Goal: Task Accomplishment & Management: Manage account settings

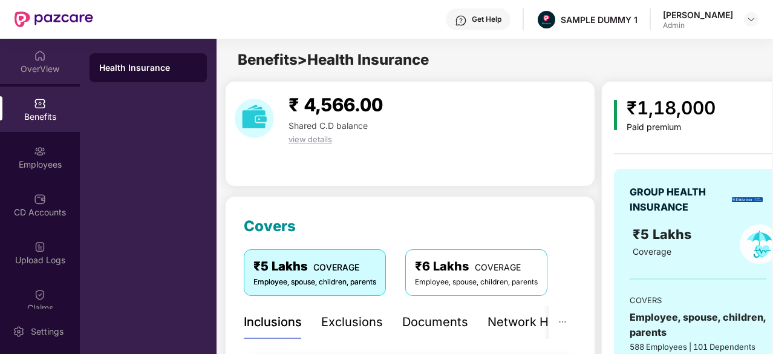
click at [63, 60] on div "OverView" at bounding box center [40, 61] width 80 height 45
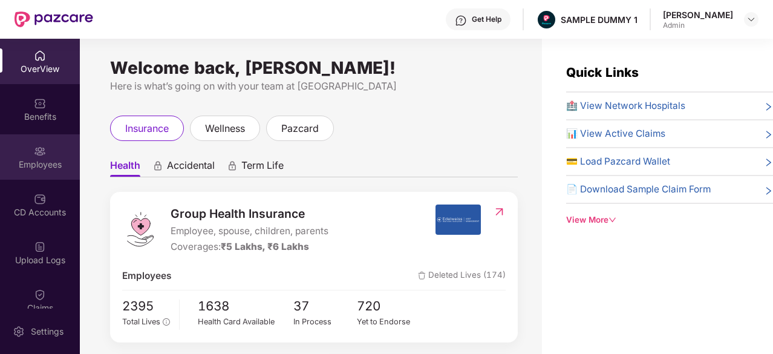
click at [42, 155] on img at bounding box center [40, 151] width 12 height 12
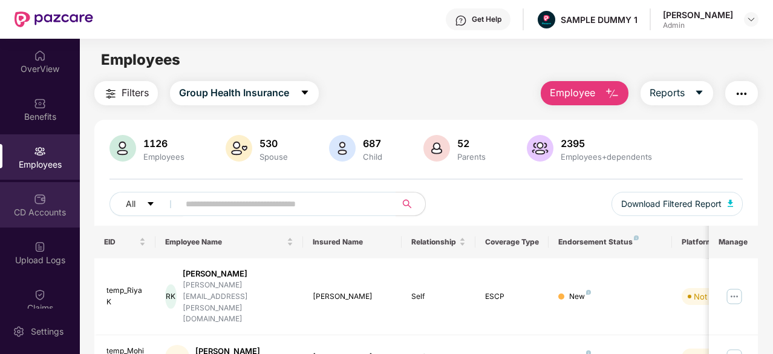
click at [36, 190] on div "CD Accounts" at bounding box center [40, 204] width 80 height 45
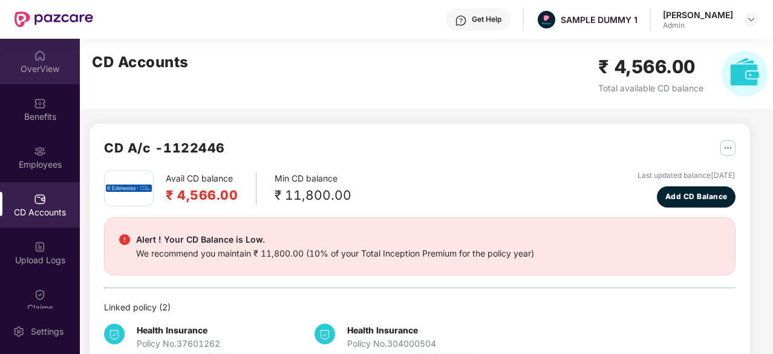
click at [41, 68] on div "OverView" at bounding box center [40, 69] width 80 height 12
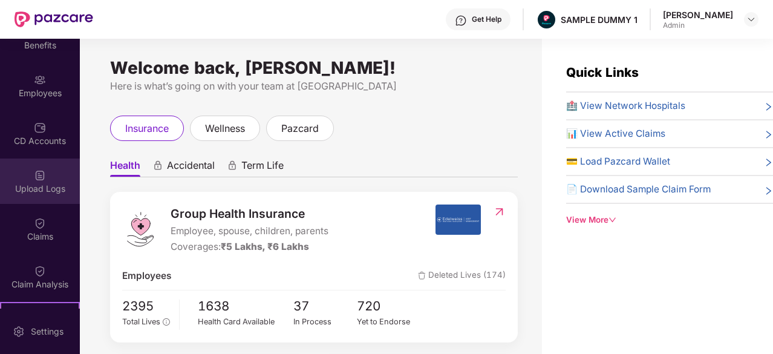
scroll to position [75, 0]
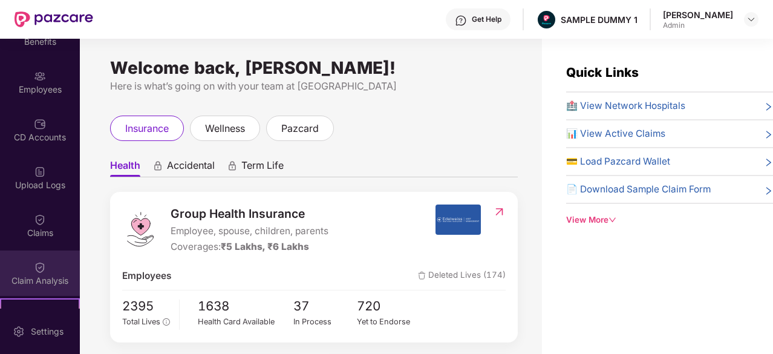
click at [29, 266] on div "Claim Analysis" at bounding box center [40, 272] width 80 height 45
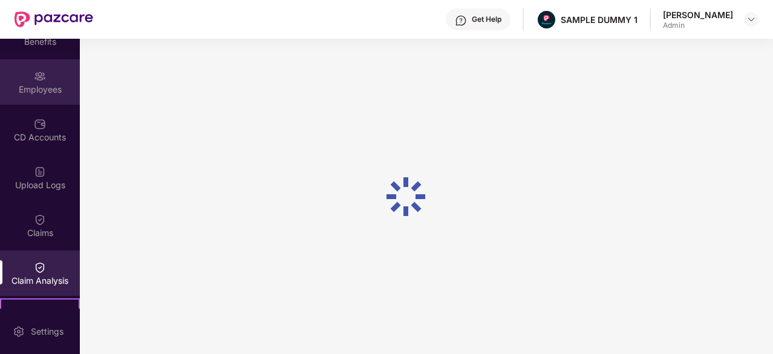
scroll to position [0, 0]
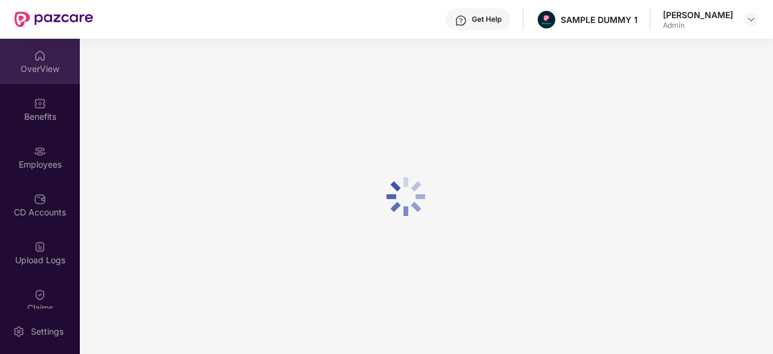
click at [36, 54] on img at bounding box center [40, 56] width 12 height 12
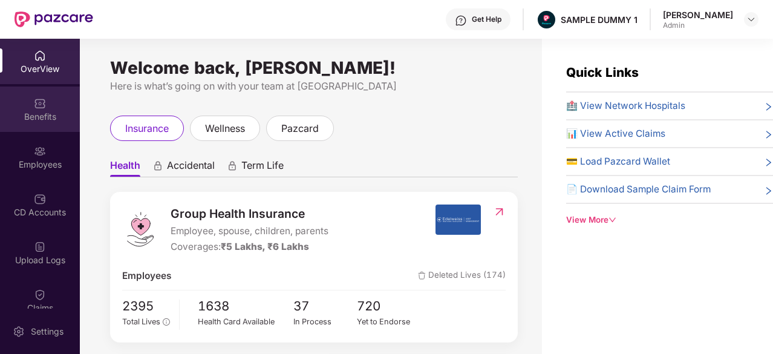
click at [64, 107] on div "Benefits" at bounding box center [40, 108] width 80 height 45
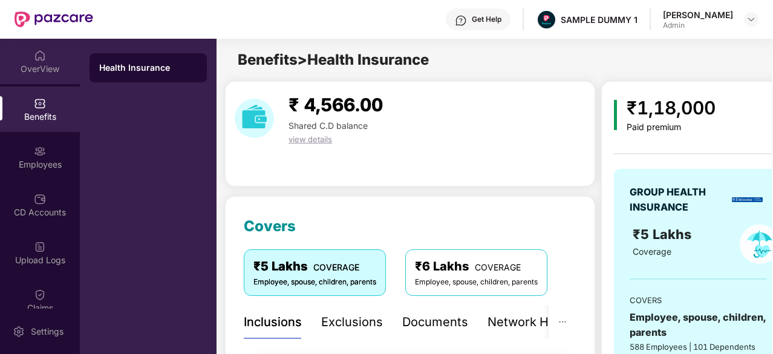
click at [44, 60] on img at bounding box center [40, 56] width 12 height 12
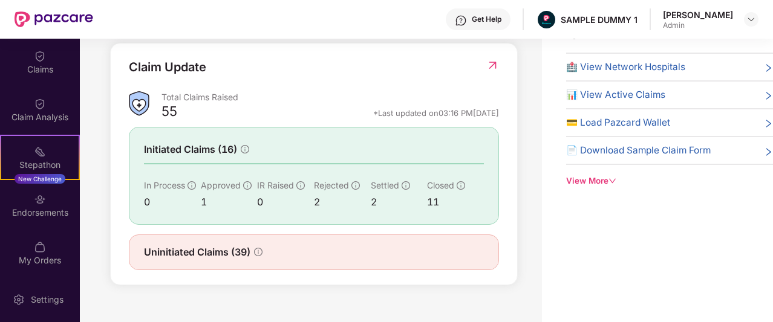
scroll to position [287, 0]
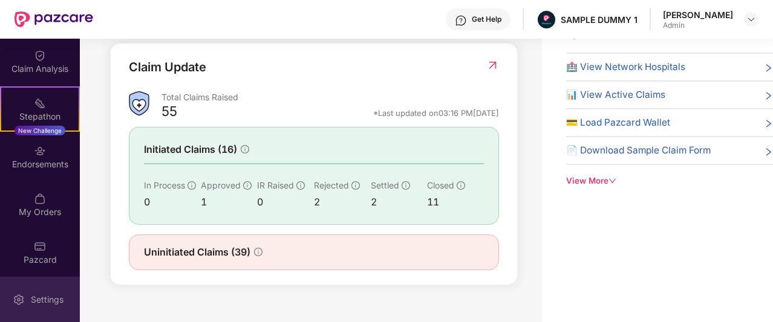
click at [36, 291] on div "Settings" at bounding box center [40, 299] width 80 height 45
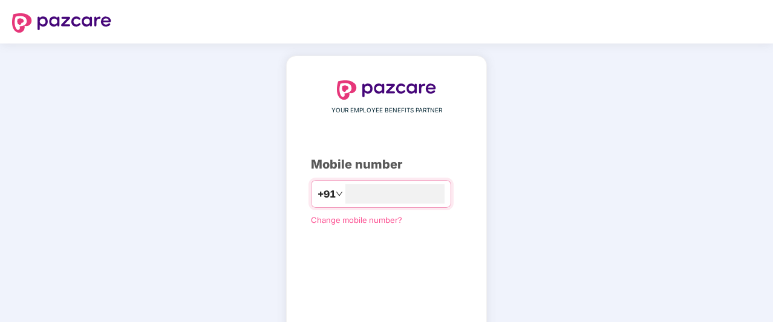
type input "**********"
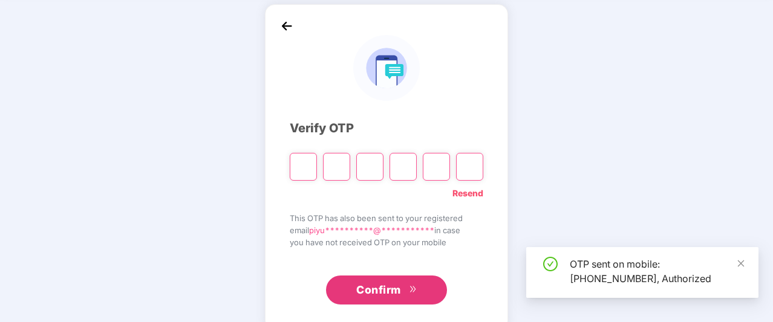
scroll to position [53, 0]
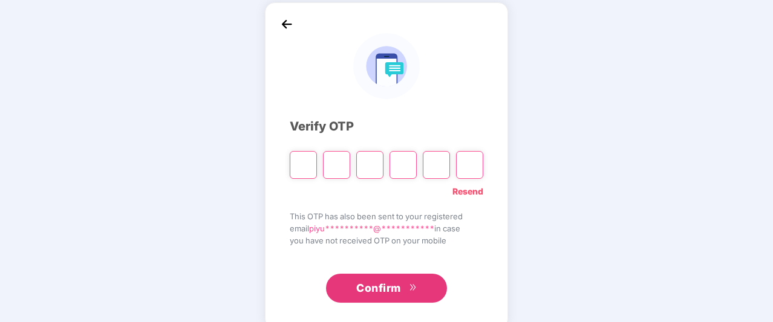
type input "*"
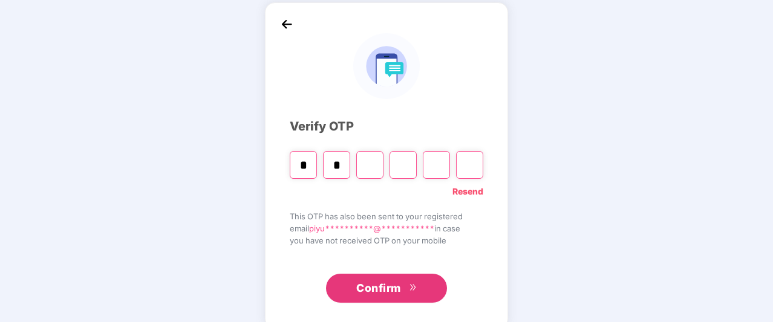
type input "*"
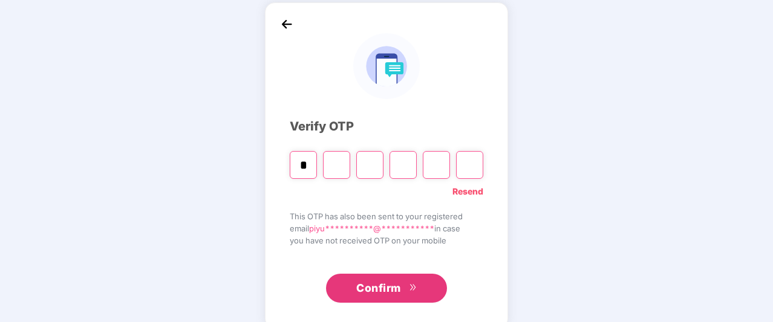
type input "*"
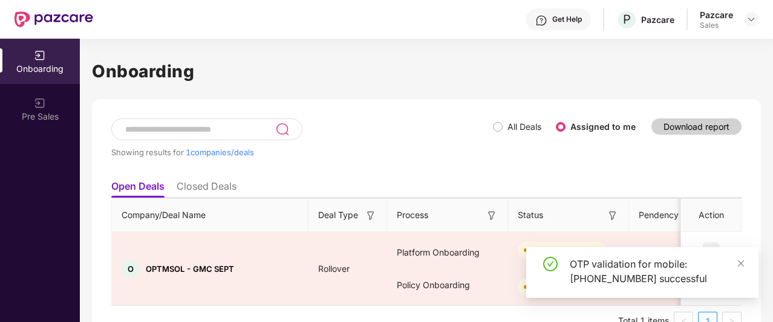
click at [744, 27] on div "Pazcare Sales" at bounding box center [728, 19] width 59 height 21
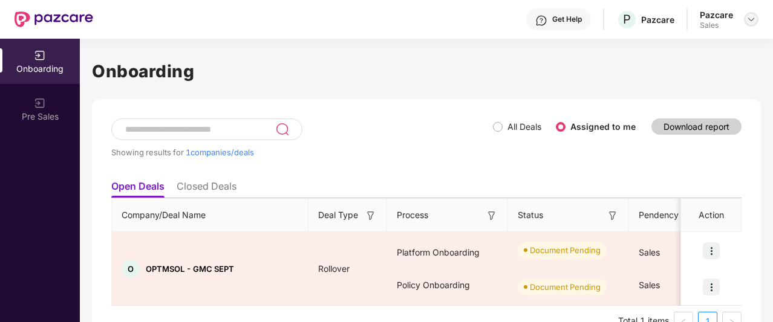
click at [750, 22] on img at bounding box center [751, 20] width 10 height 10
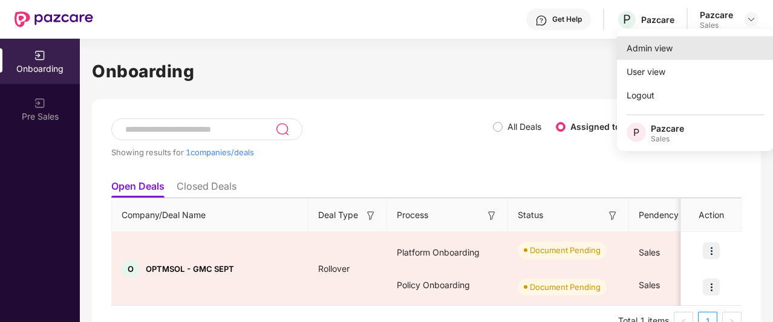
click at [672, 48] on div "Admin view" at bounding box center [695, 48] width 157 height 24
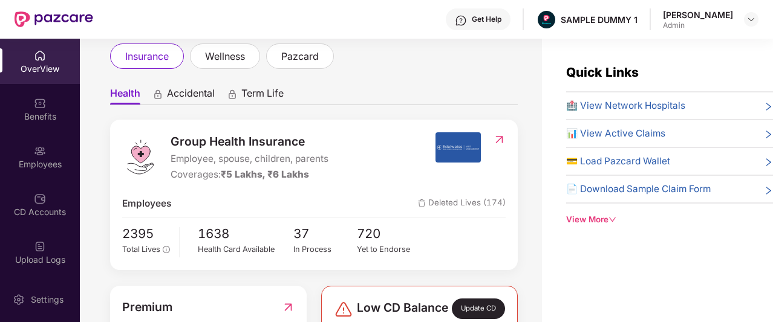
scroll to position [74, 0]
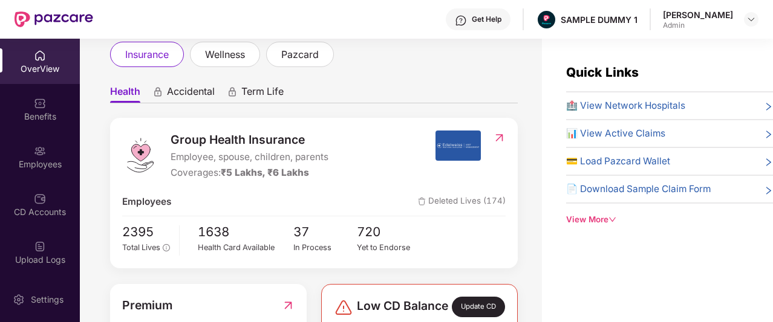
click at [491, 25] on div "Get Help" at bounding box center [478, 19] width 65 height 22
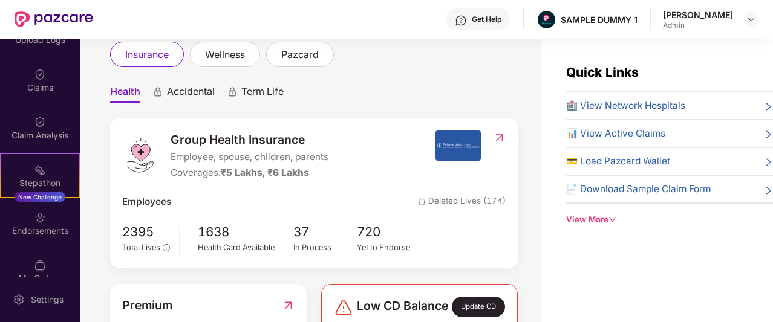
scroll to position [235, 0]
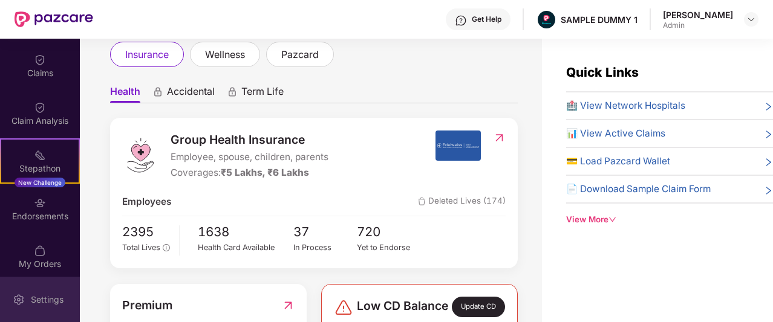
click at [40, 297] on div "Settings" at bounding box center [47, 300] width 40 height 12
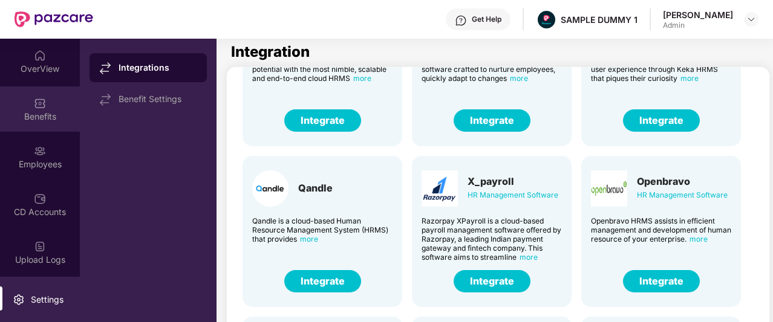
click at [45, 102] on div "Benefits" at bounding box center [40, 108] width 80 height 45
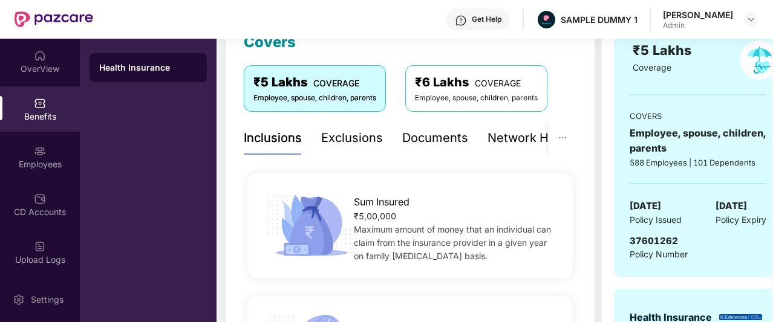
scroll to position [184, 0]
click at [359, 144] on div "Exclusions" at bounding box center [352, 138] width 62 height 19
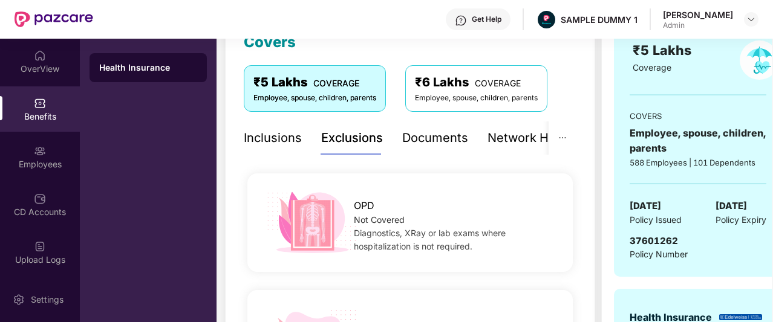
click at [352, 141] on div "Exclusions" at bounding box center [352, 138] width 62 height 19
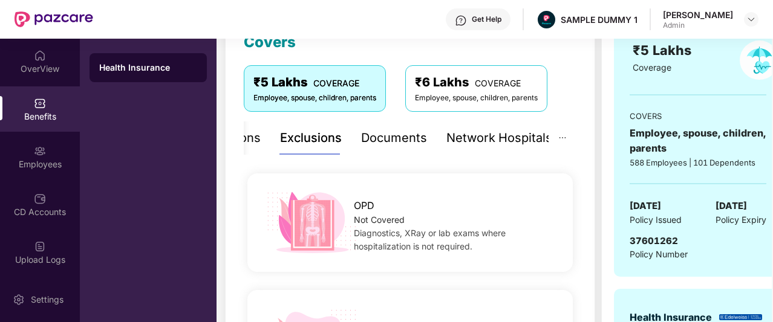
click at [510, 139] on div "Network Hospitals" at bounding box center [499, 138] width 106 height 19
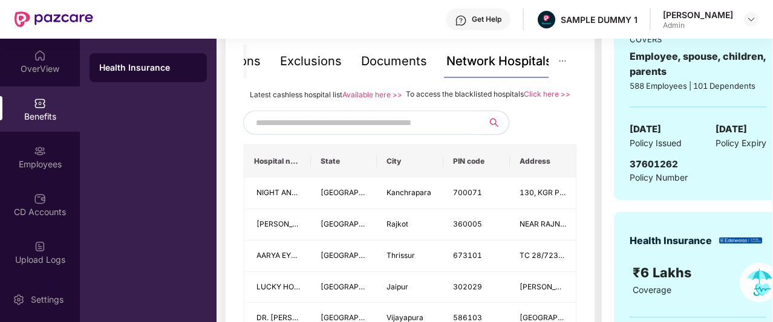
scroll to position [261, 0]
click at [414, 131] on input "text" at bounding box center [359, 122] width 207 height 18
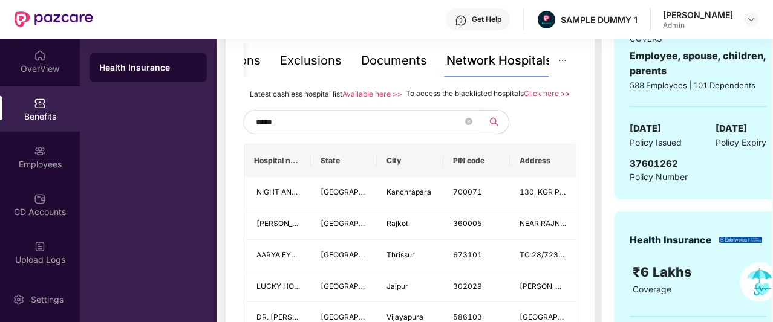
type input "******"
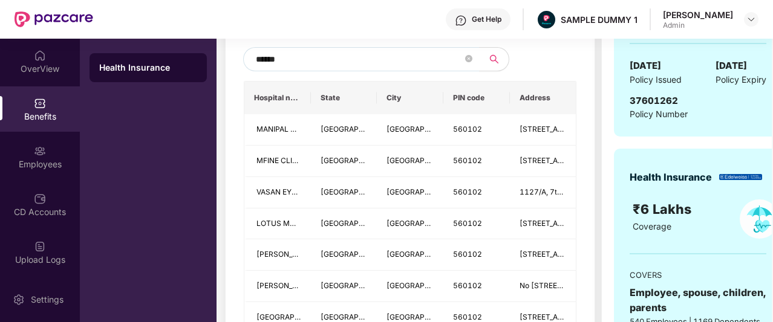
scroll to position [289, 0]
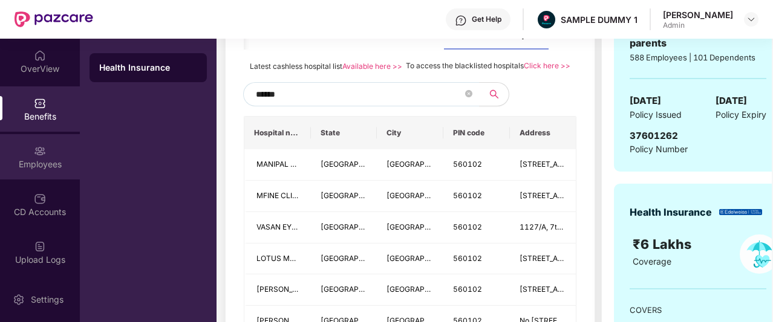
click at [46, 161] on div "Employees" at bounding box center [40, 164] width 80 height 12
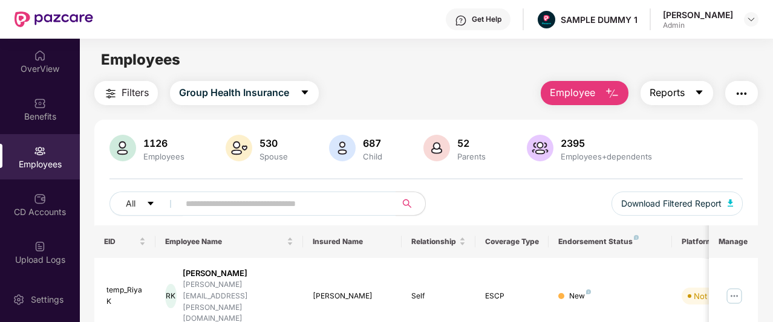
click at [694, 89] on button "Reports" at bounding box center [676, 93] width 73 height 24
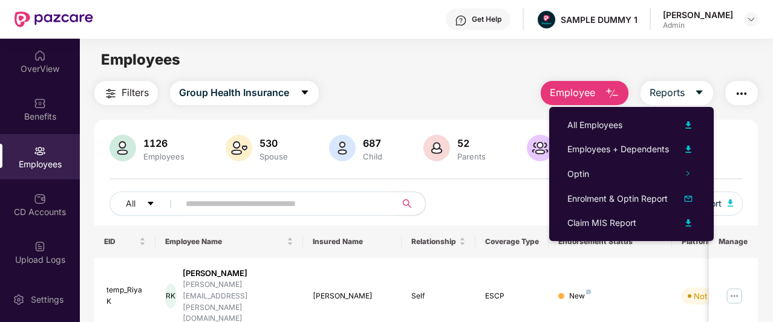
click at [744, 92] on img "button" at bounding box center [741, 93] width 15 height 15
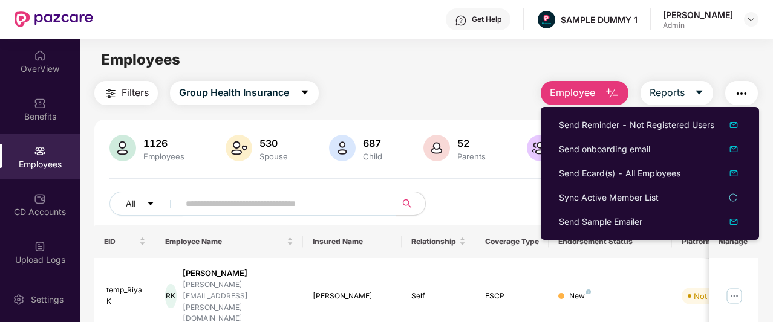
click at [400, 78] on main "Employees Filters Group Health Insurance Employee Reports 1126 Employees 530 Sp…" at bounding box center [426, 200] width 692 height 322
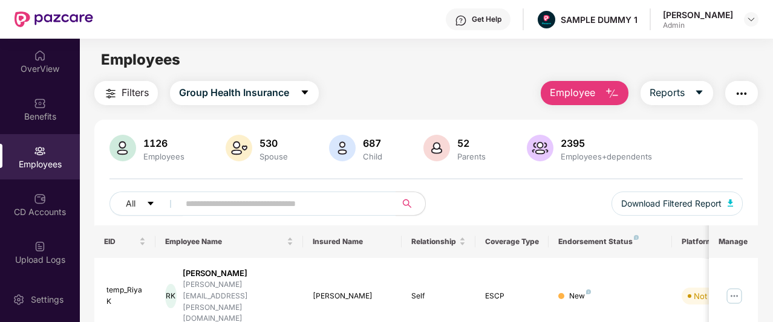
click at [554, 99] on span "Employee" at bounding box center [572, 92] width 45 height 15
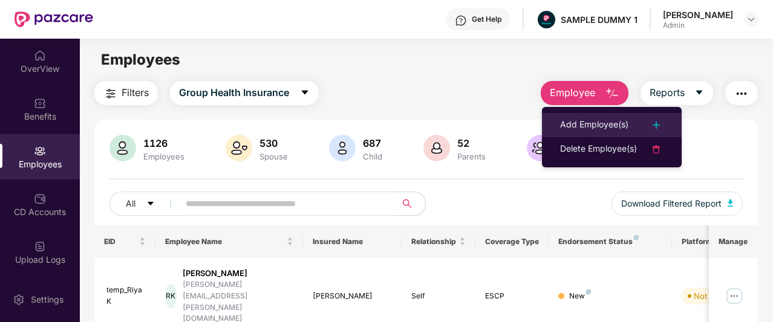
click at [574, 121] on div "Add Employee(s)" at bounding box center [594, 125] width 68 height 15
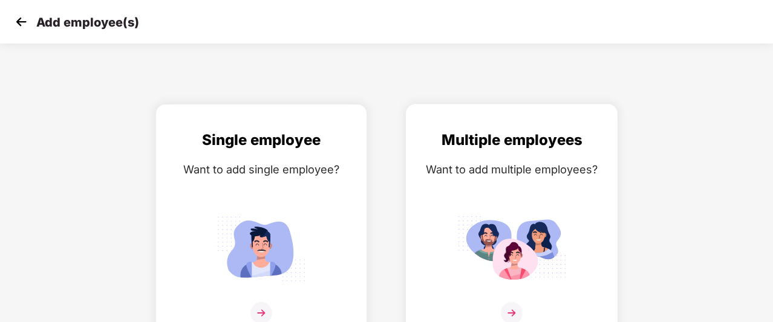
scroll to position [19, 0]
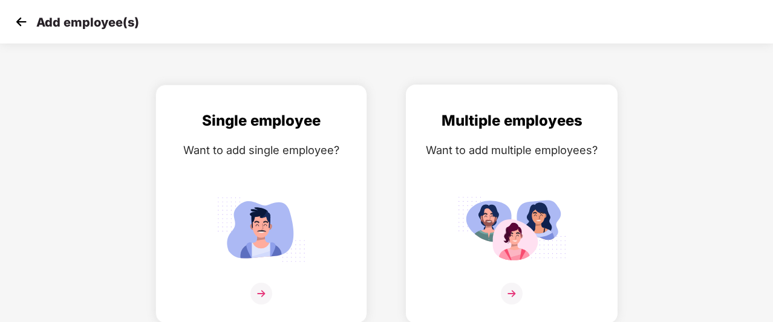
click at [506, 172] on div "Multiple employees Want to add multiple employees?" at bounding box center [511, 214] width 186 height 210
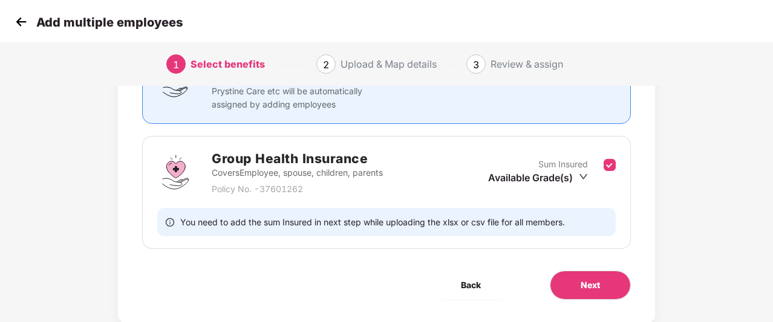
scroll to position [164, 0]
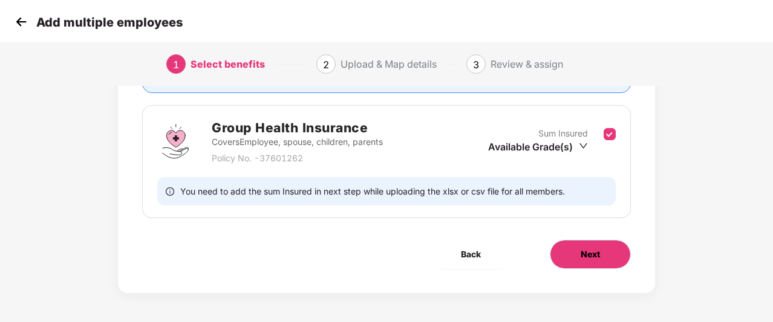
click at [589, 252] on span "Next" at bounding box center [589, 254] width 19 height 13
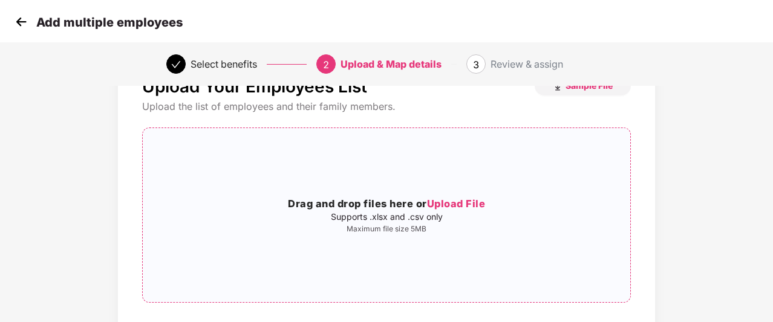
scroll to position [0, 0]
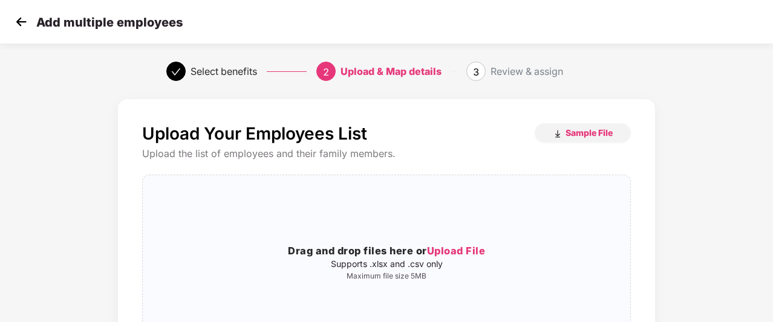
click at [24, 22] on img at bounding box center [21, 22] width 18 height 18
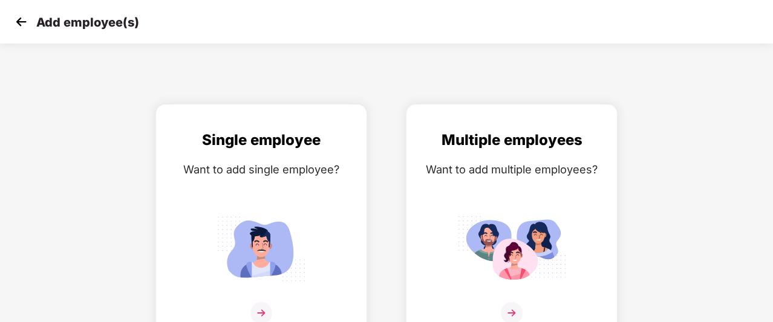
click at [24, 22] on img at bounding box center [21, 22] width 18 height 18
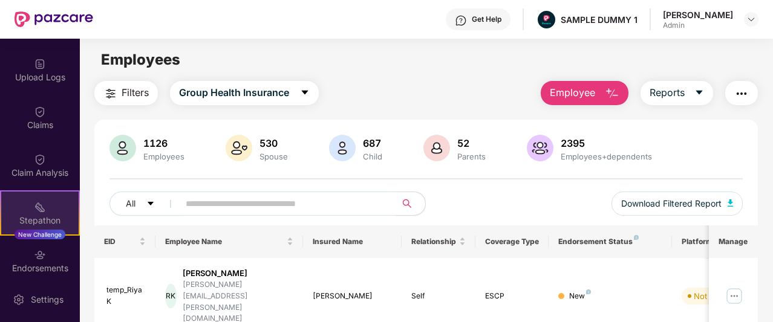
scroll to position [216, 0]
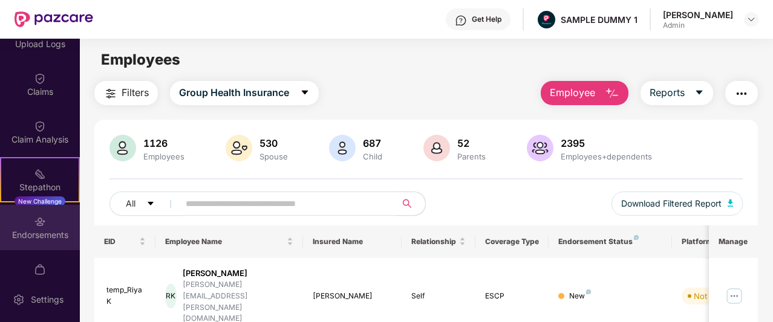
click at [34, 216] on img at bounding box center [40, 222] width 12 height 12
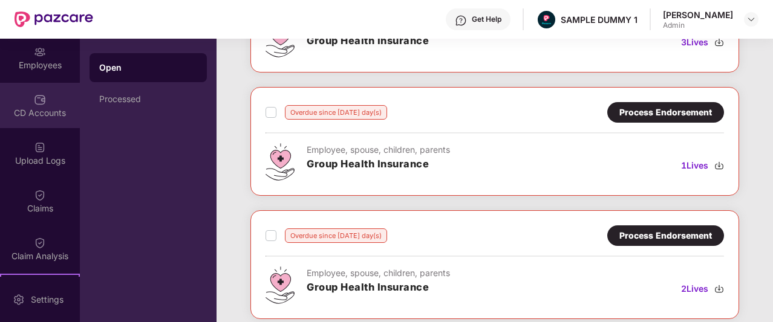
scroll to position [94, 0]
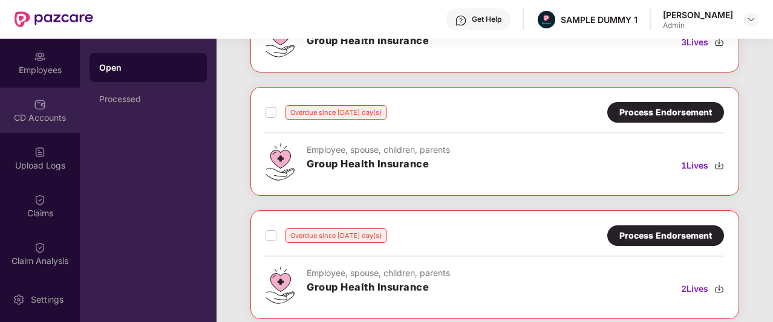
click at [35, 113] on div "CD Accounts" at bounding box center [40, 118] width 80 height 12
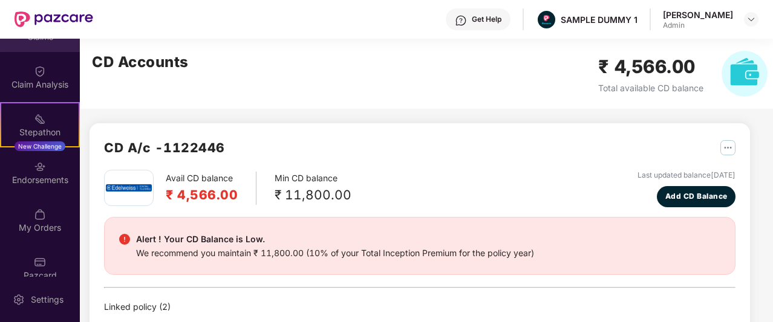
scroll to position [287, 0]
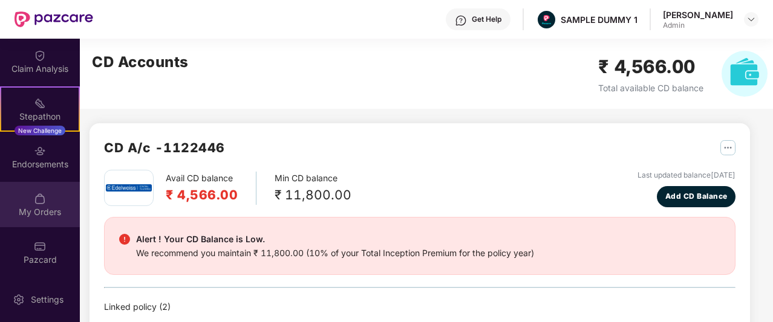
click at [33, 204] on div "My Orders" at bounding box center [40, 204] width 80 height 45
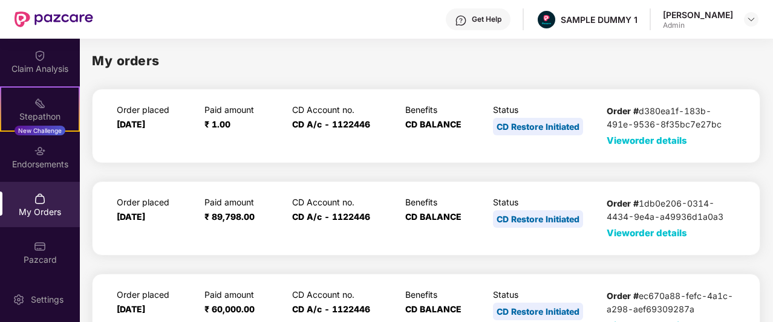
click at [655, 144] on span "View order details" at bounding box center [646, 140] width 80 height 11
